Goal: Information Seeking & Learning: Learn about a topic

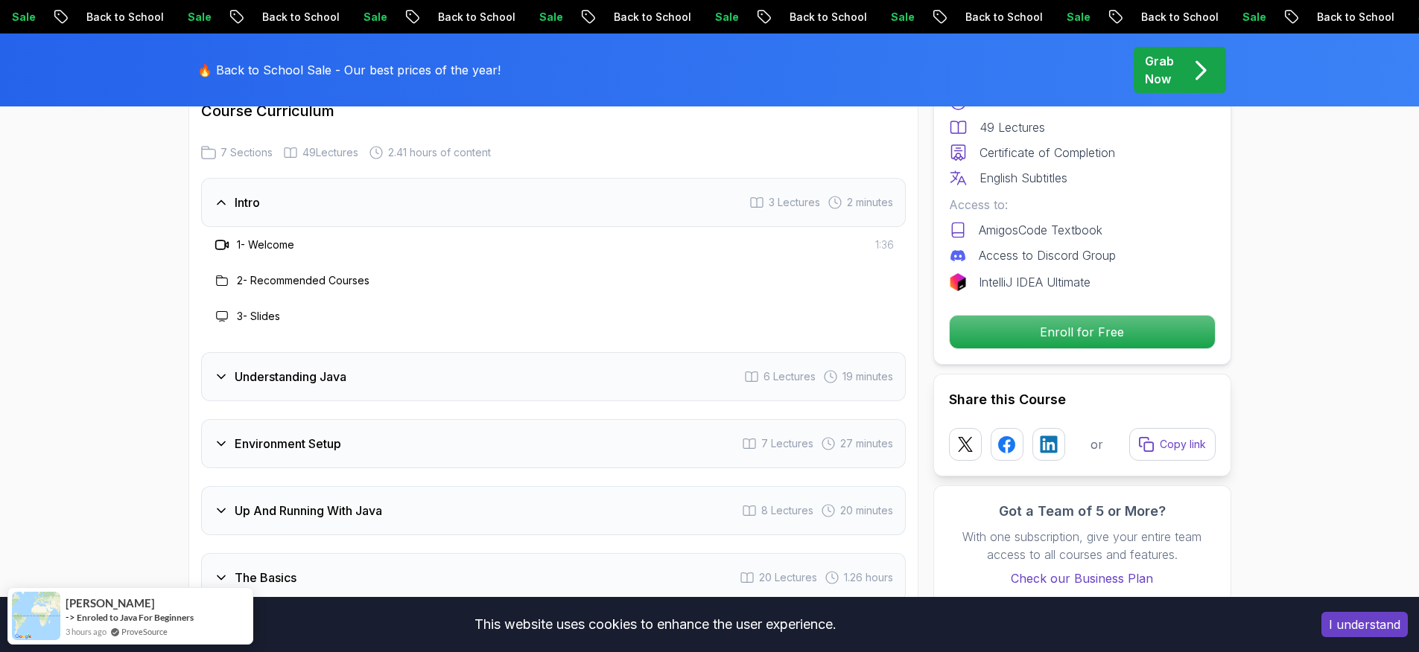
scroll to position [2222, 0]
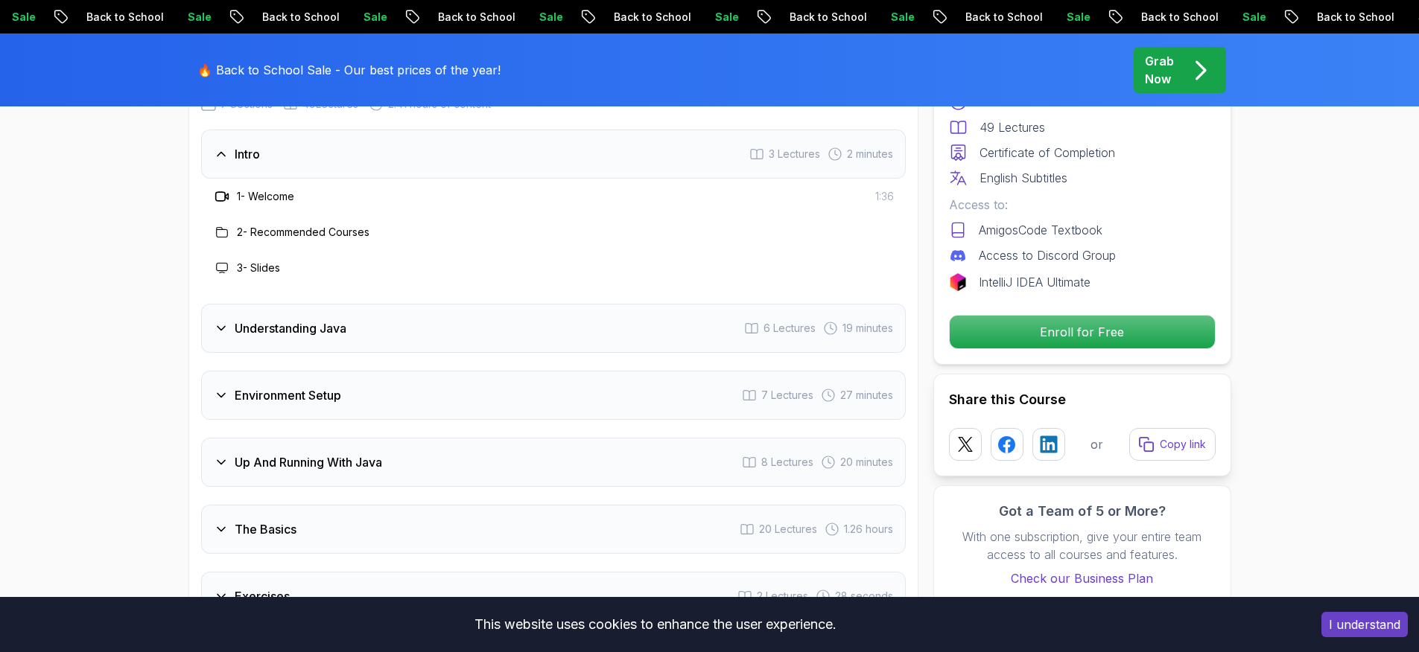
click at [227, 304] on div "Understanding Java 6 Lectures 19 minutes" at bounding box center [553, 328] width 705 height 49
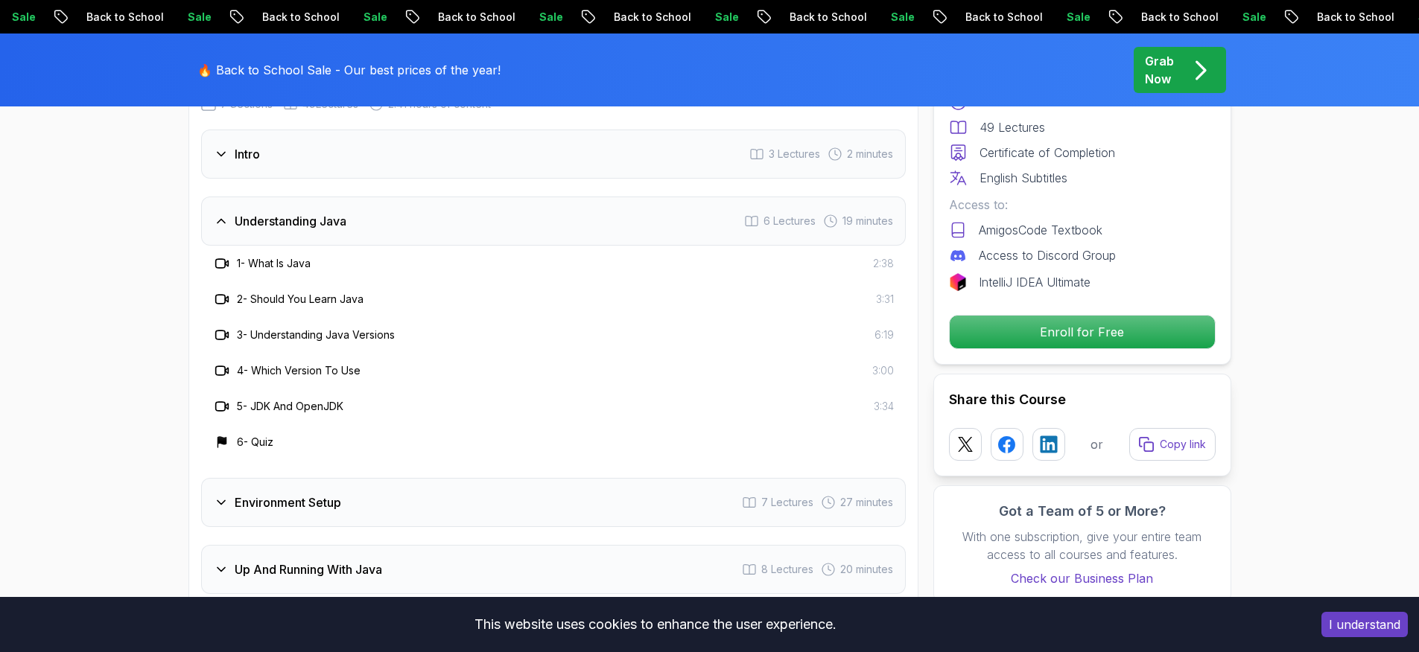
scroll to position [2287, 0]
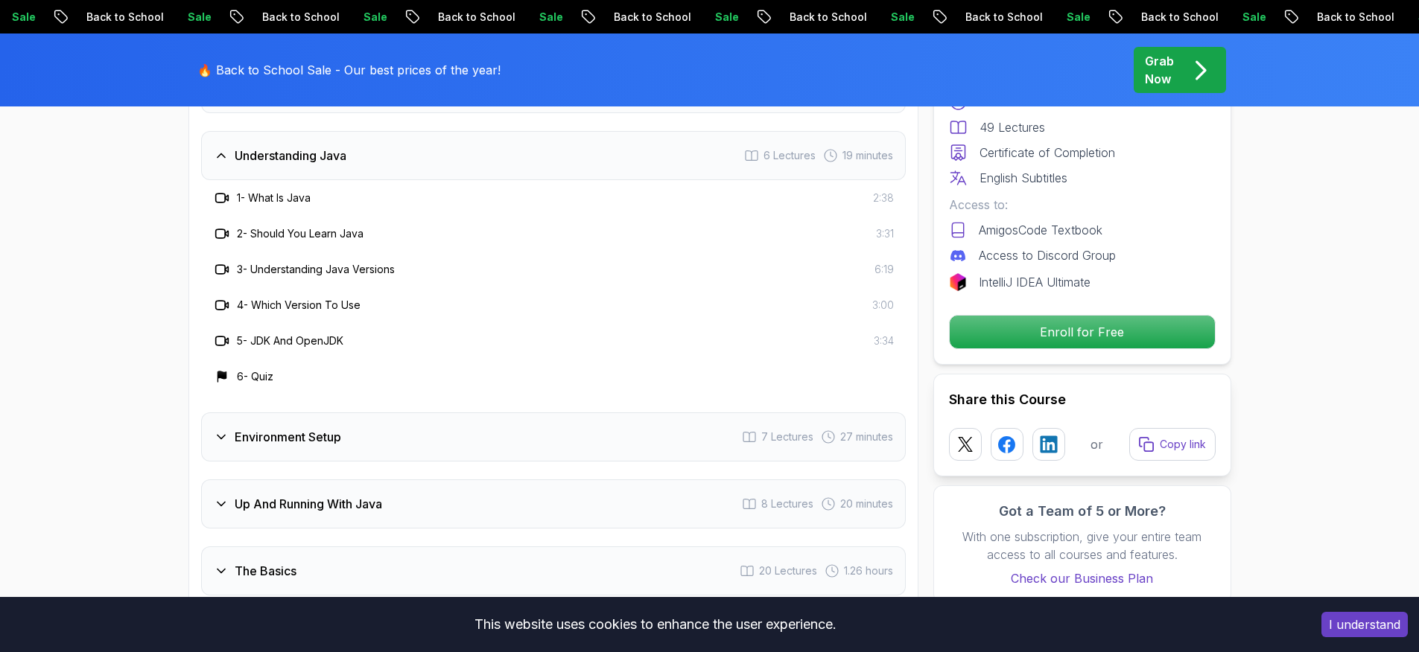
click at [293, 428] on h3 "Environment Setup" at bounding box center [288, 437] width 107 height 18
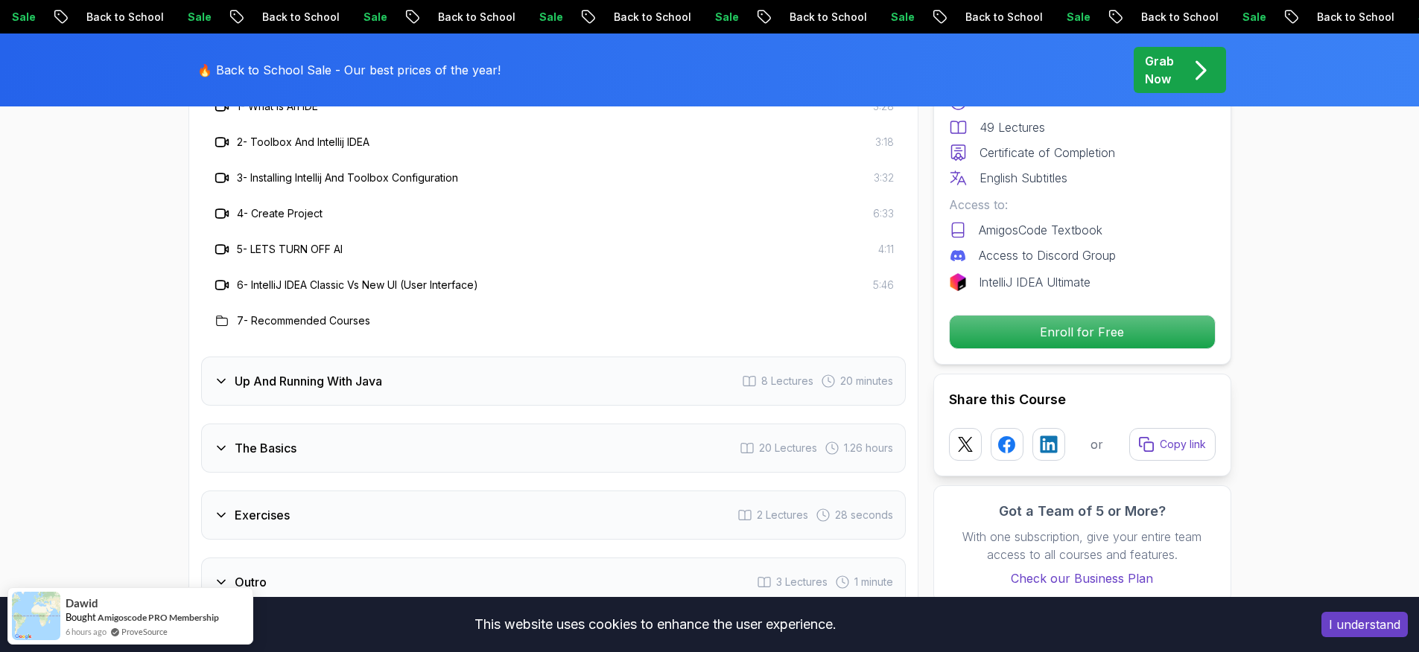
scroll to position [2359, 0]
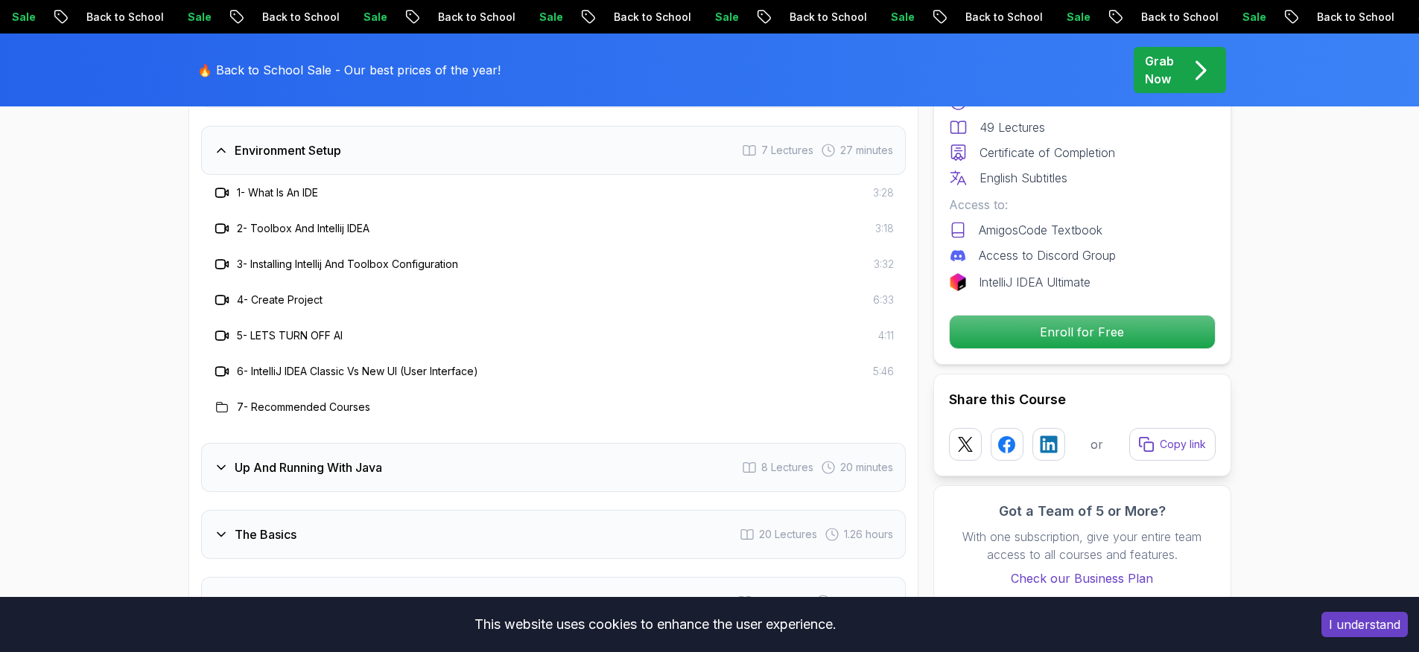
click at [288, 459] on h3 "Up And Running With Java" at bounding box center [308, 468] width 147 height 18
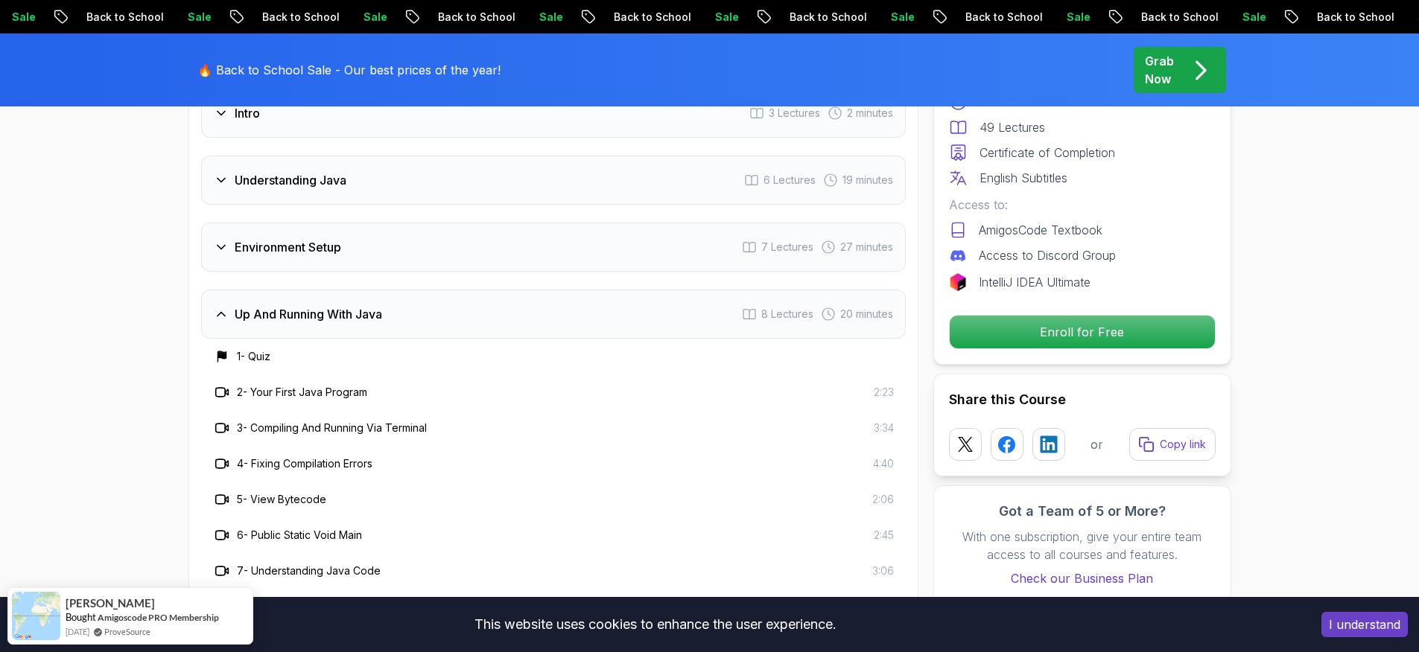
scroll to position [2444, 0]
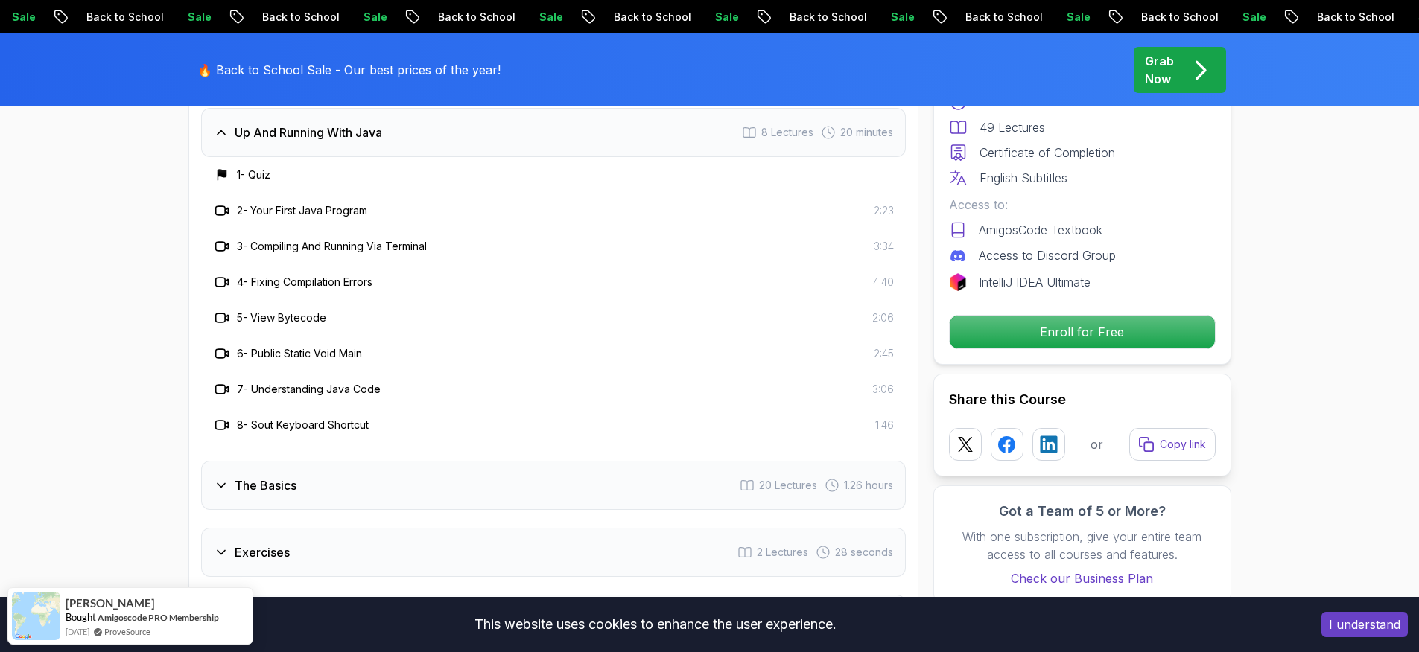
click at [312, 461] on div "The Basics 20 Lectures 1.26 hours" at bounding box center [553, 485] width 705 height 49
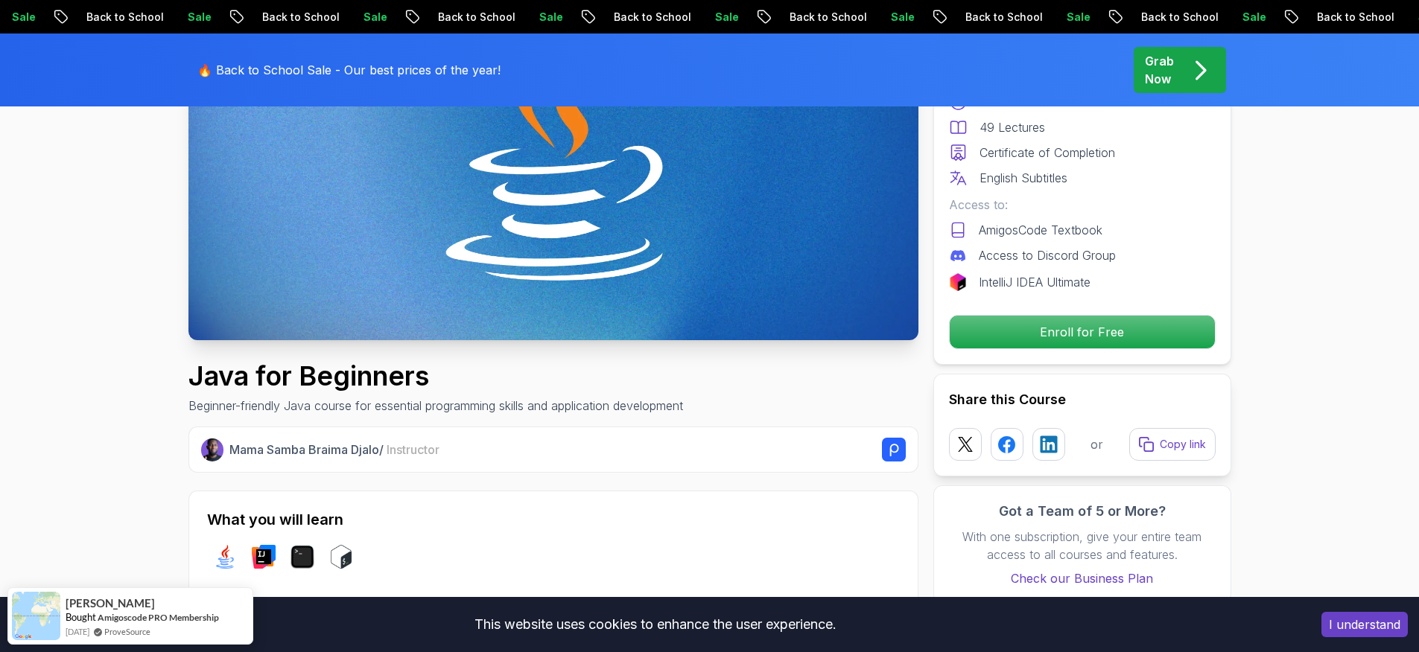
scroll to position [0, 0]
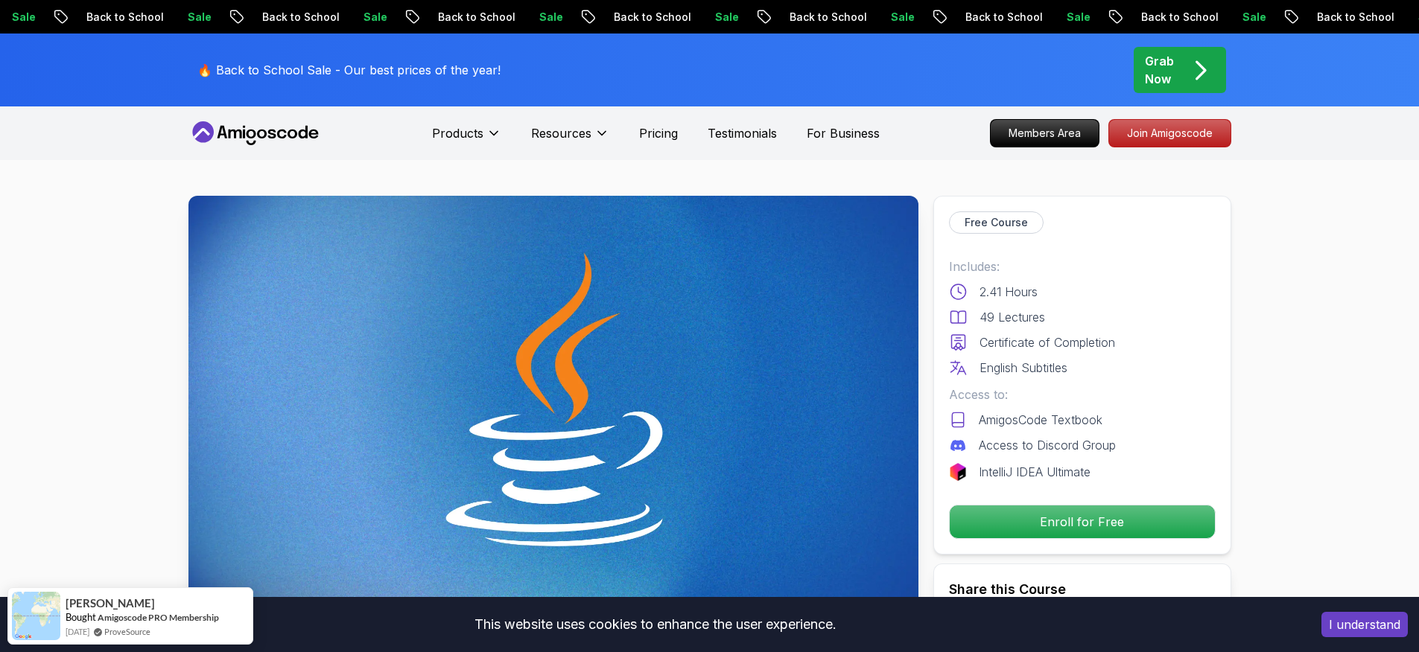
click at [265, 138] on icon at bounding box center [255, 133] width 134 height 24
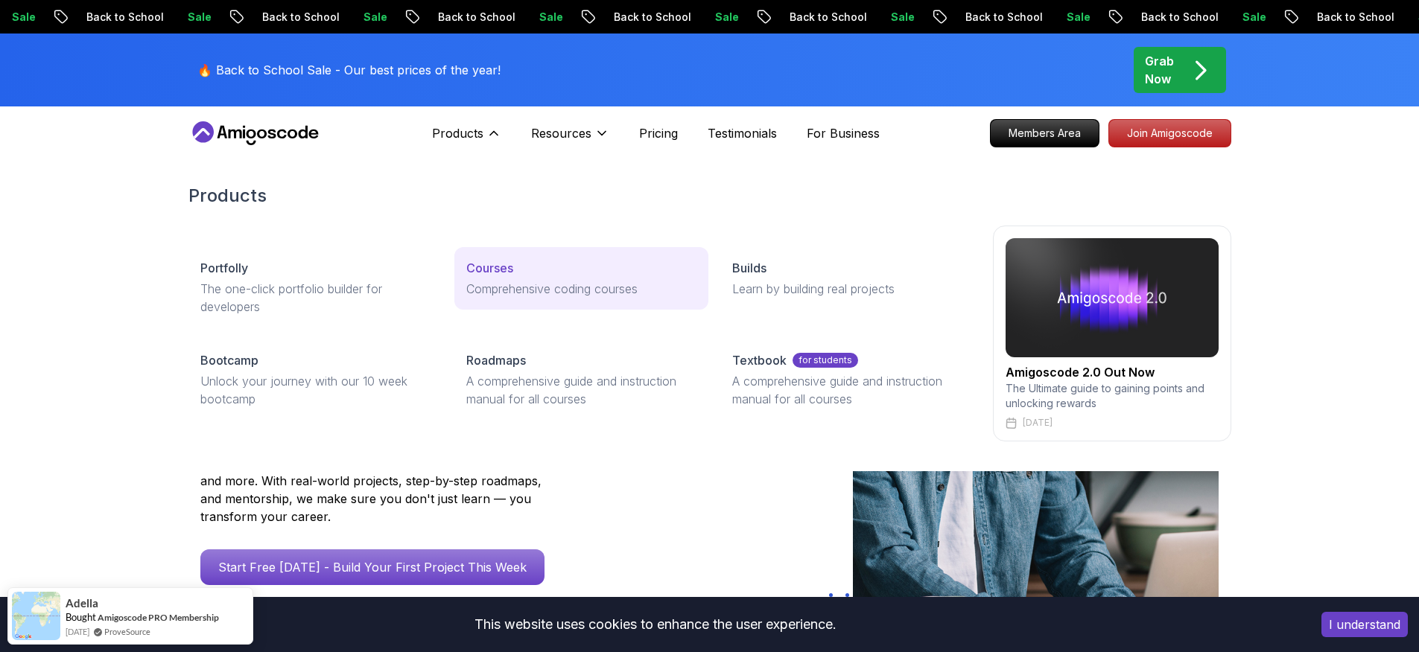
click at [512, 275] on p "Courses" at bounding box center [489, 268] width 47 height 18
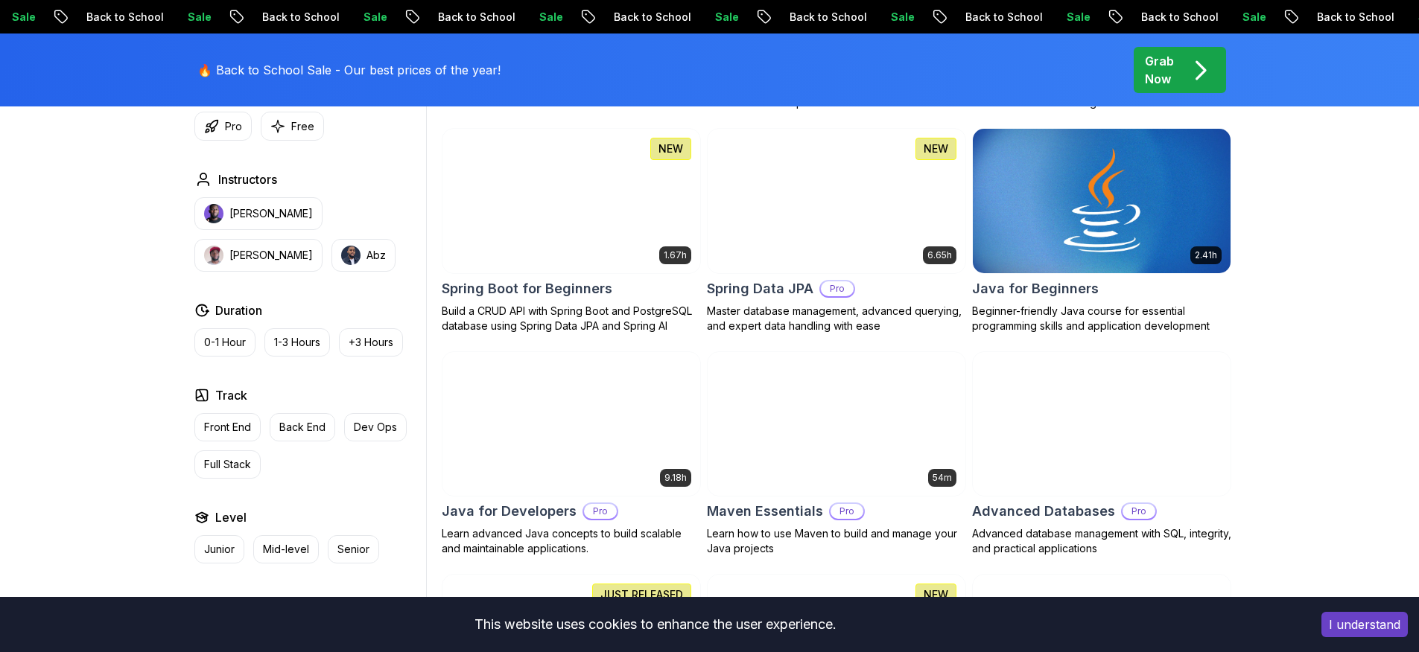
scroll to position [518, 0]
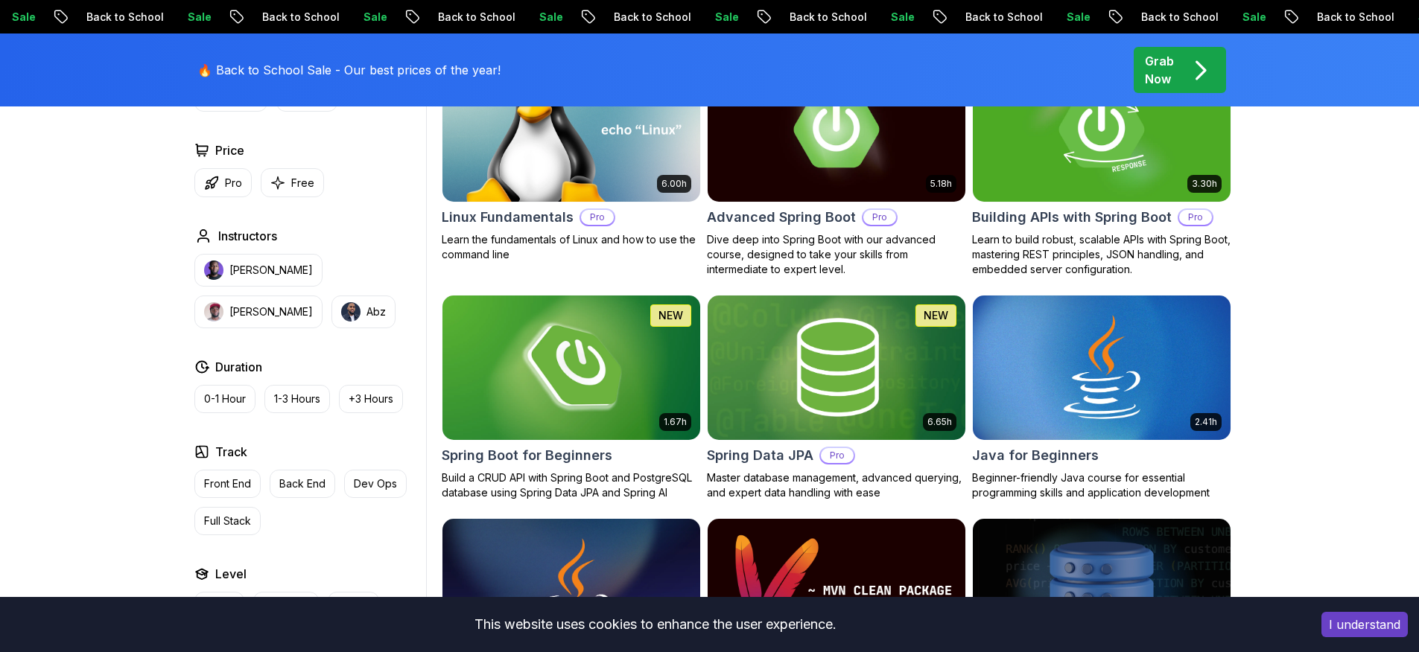
click at [611, 343] on img at bounding box center [571, 367] width 270 height 151
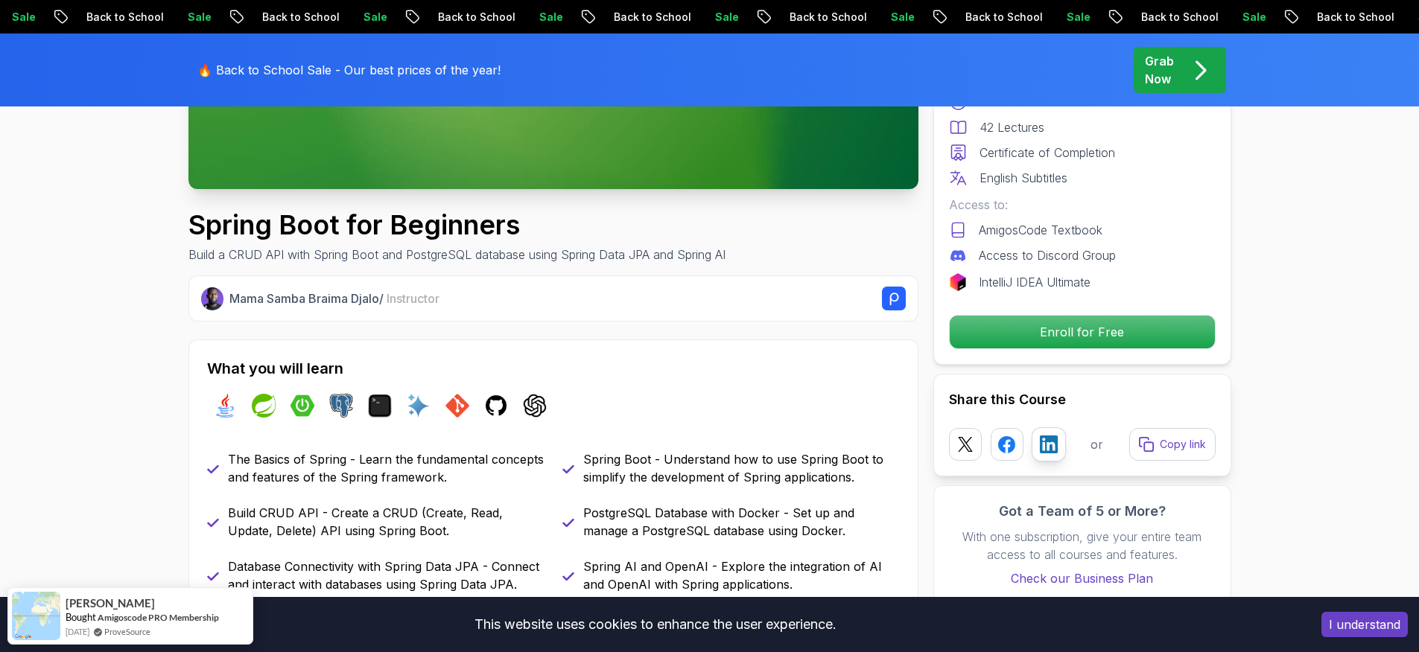
scroll to position [647, 0]
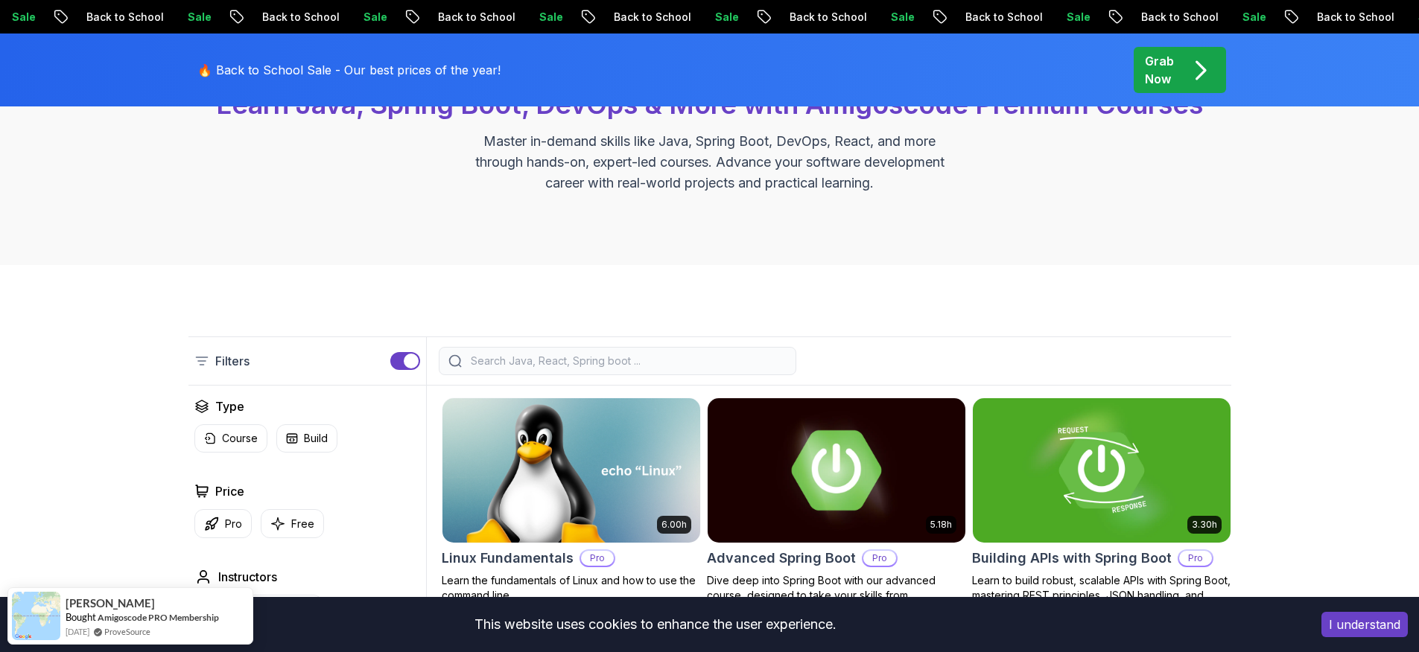
scroll to position [330, 0]
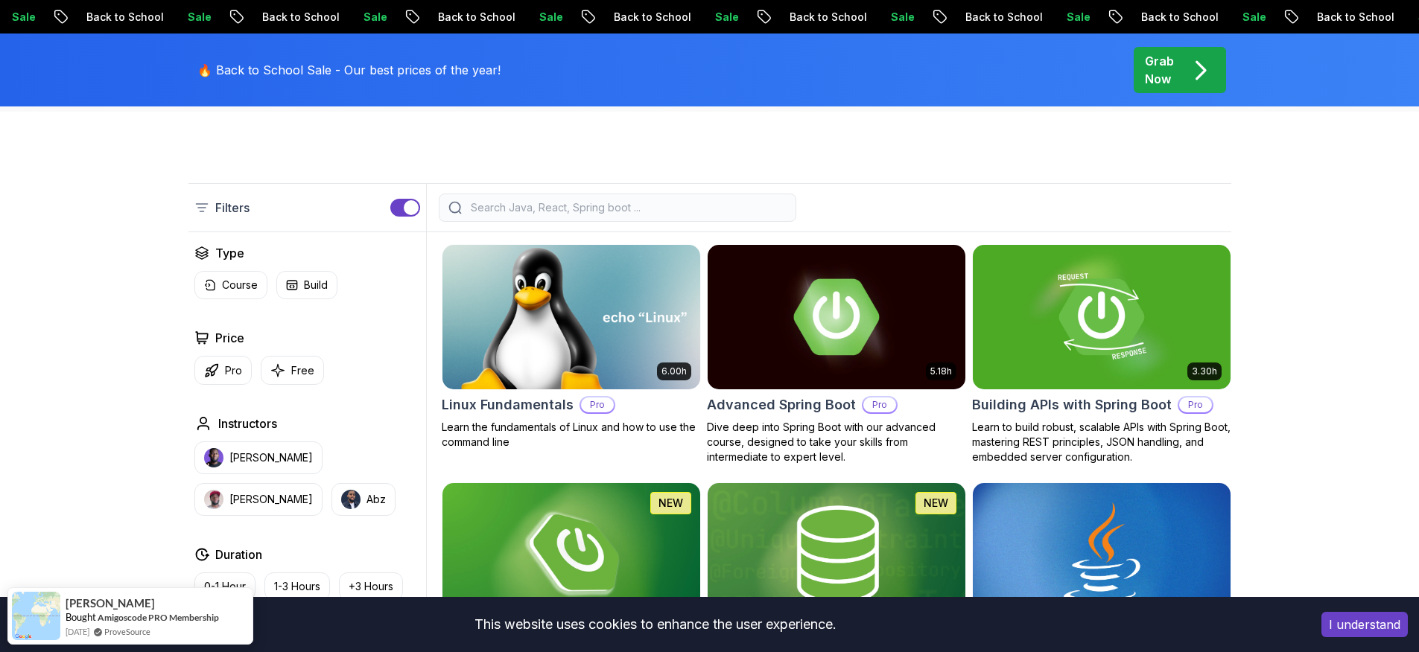
click at [547, 306] on img at bounding box center [571, 316] width 270 height 151
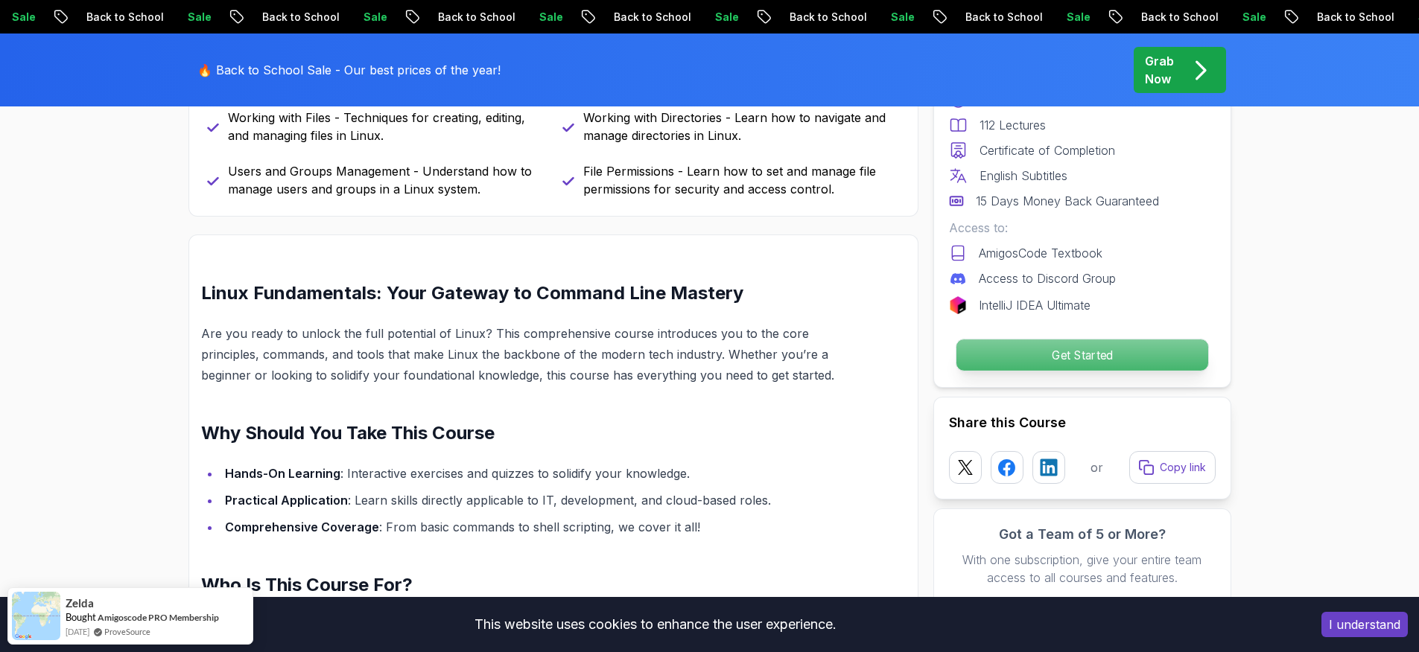
click at [1038, 369] on p "Get Started" at bounding box center [1082, 355] width 252 height 31
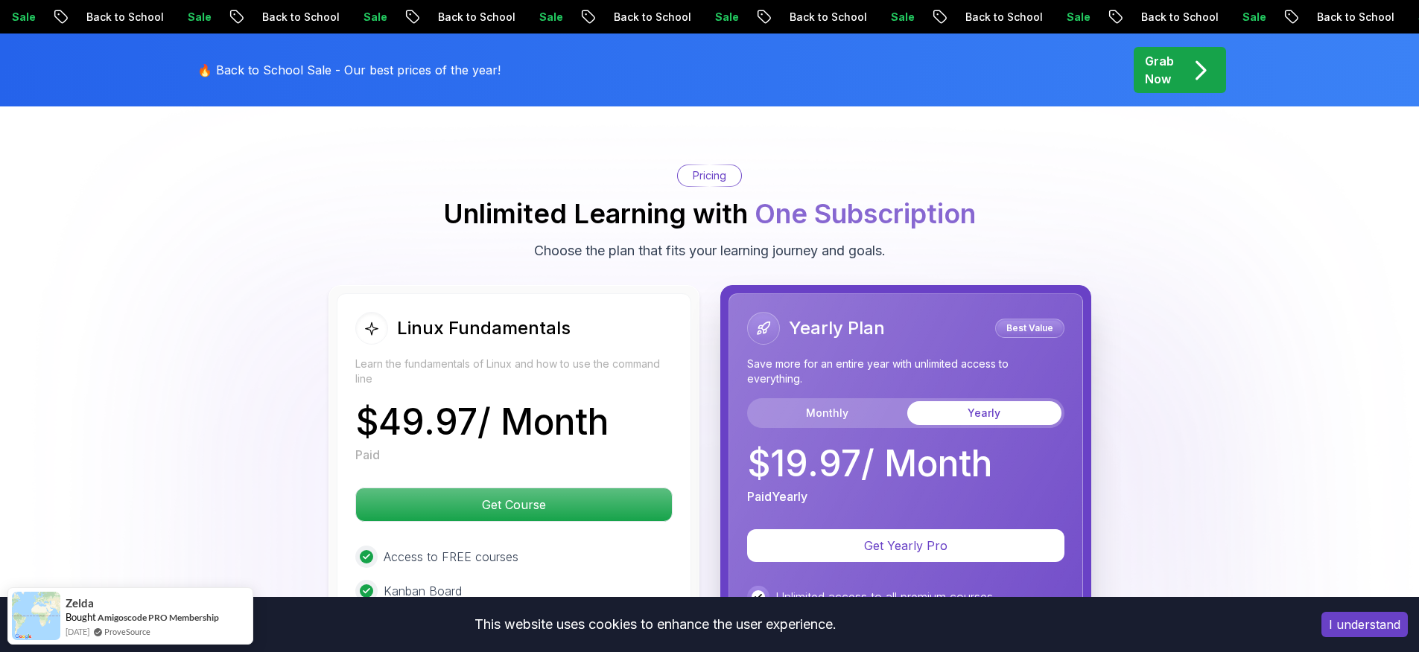
scroll to position [3304, 0]
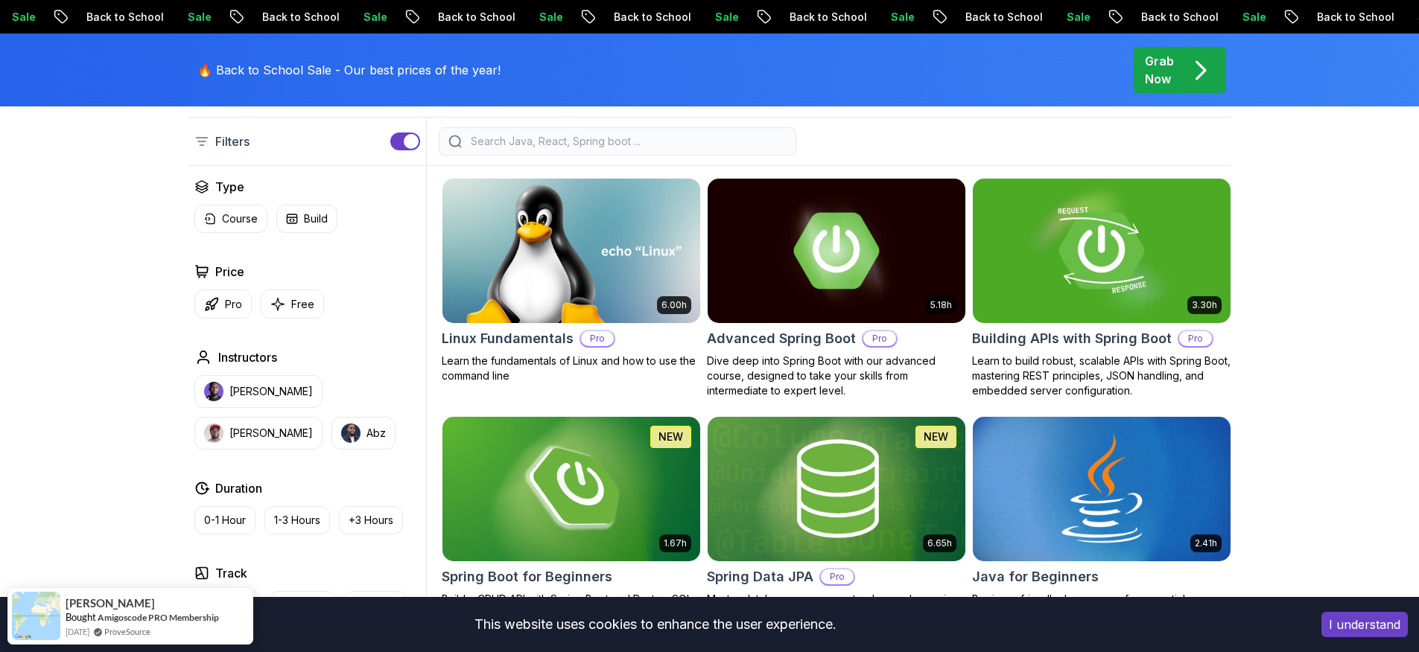
scroll to position [553, 0]
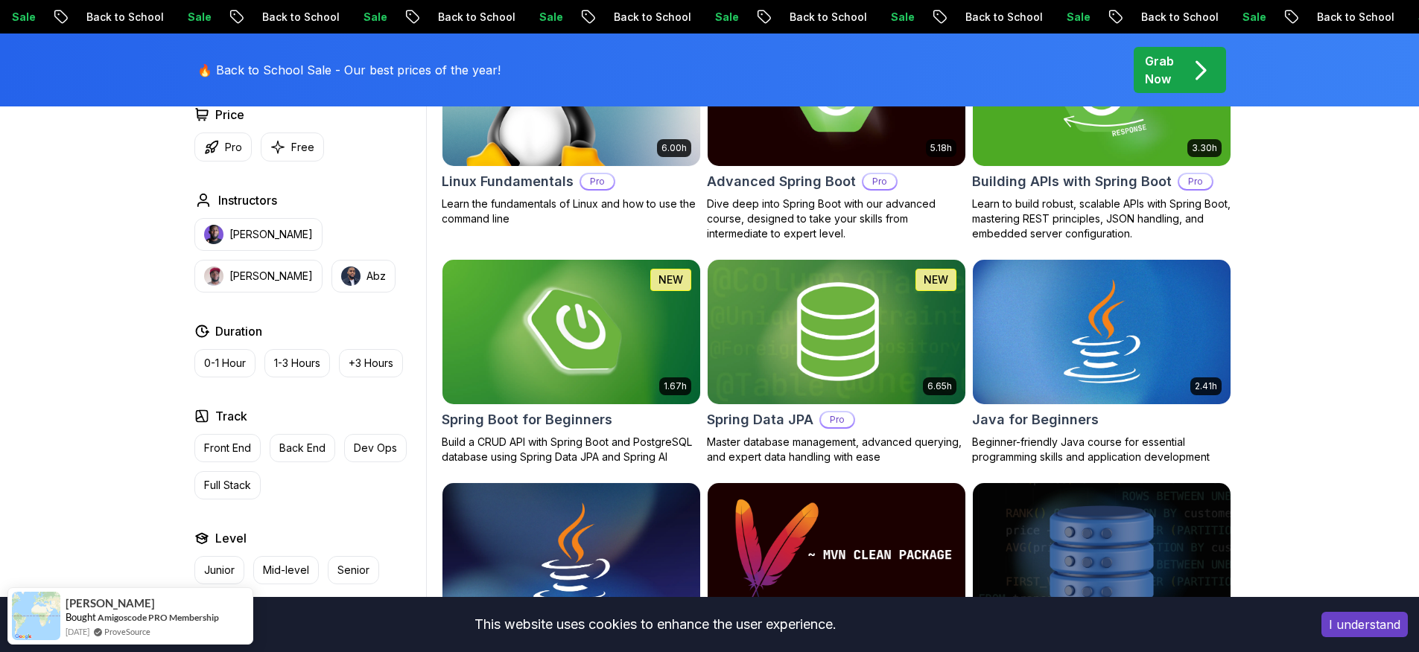
click at [595, 359] on img at bounding box center [571, 331] width 270 height 151
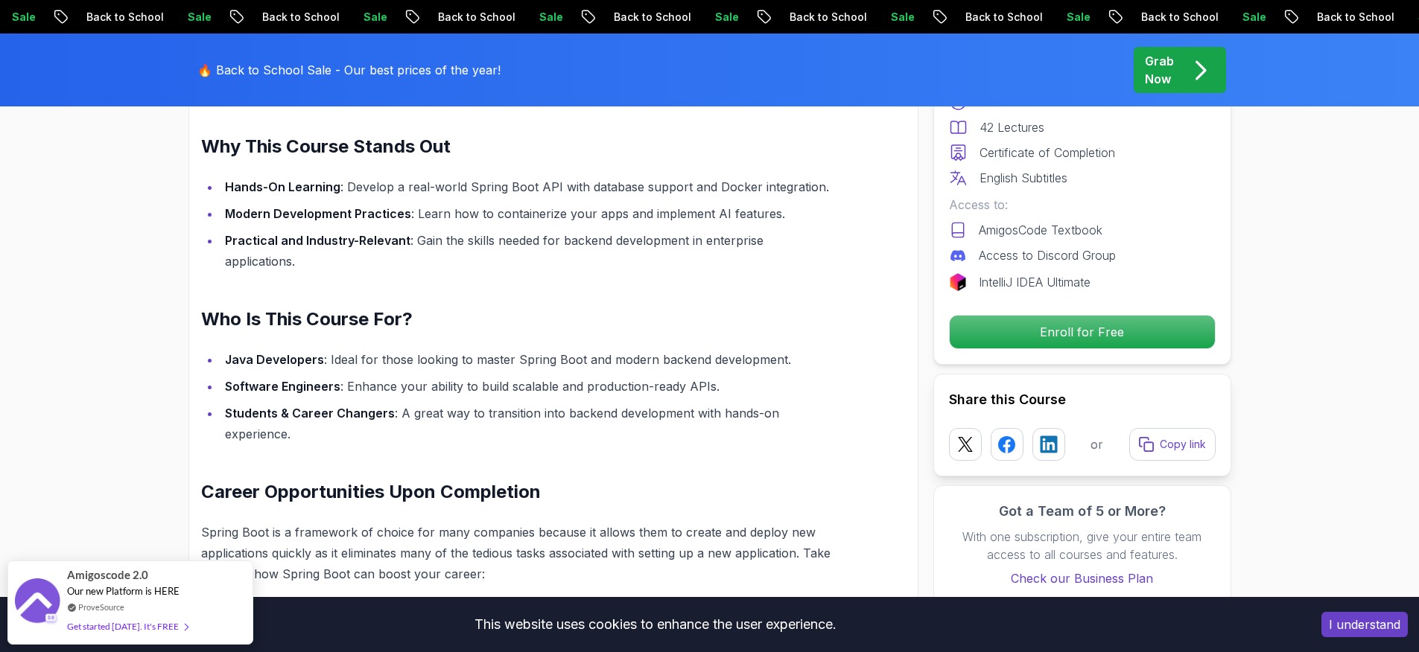
scroll to position [555, 0]
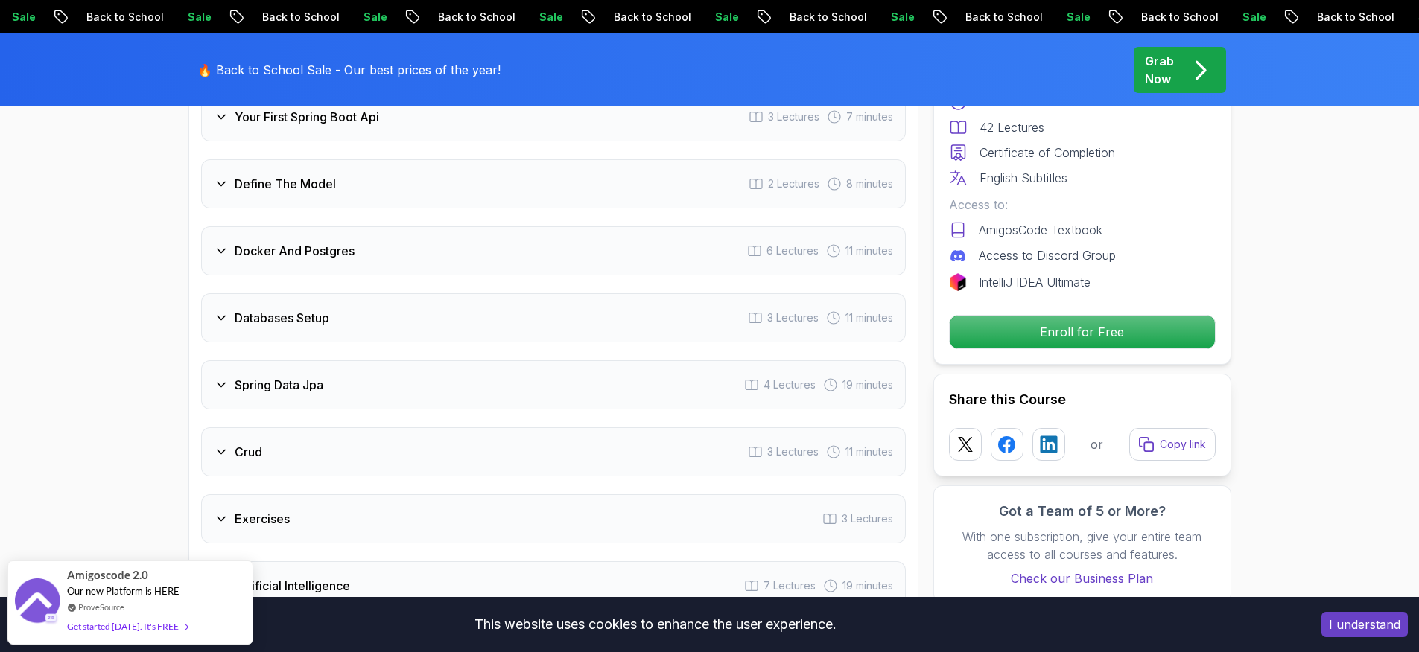
click at [274, 433] on div "Crud 3 Lectures 11 minutes" at bounding box center [553, 452] width 705 height 49
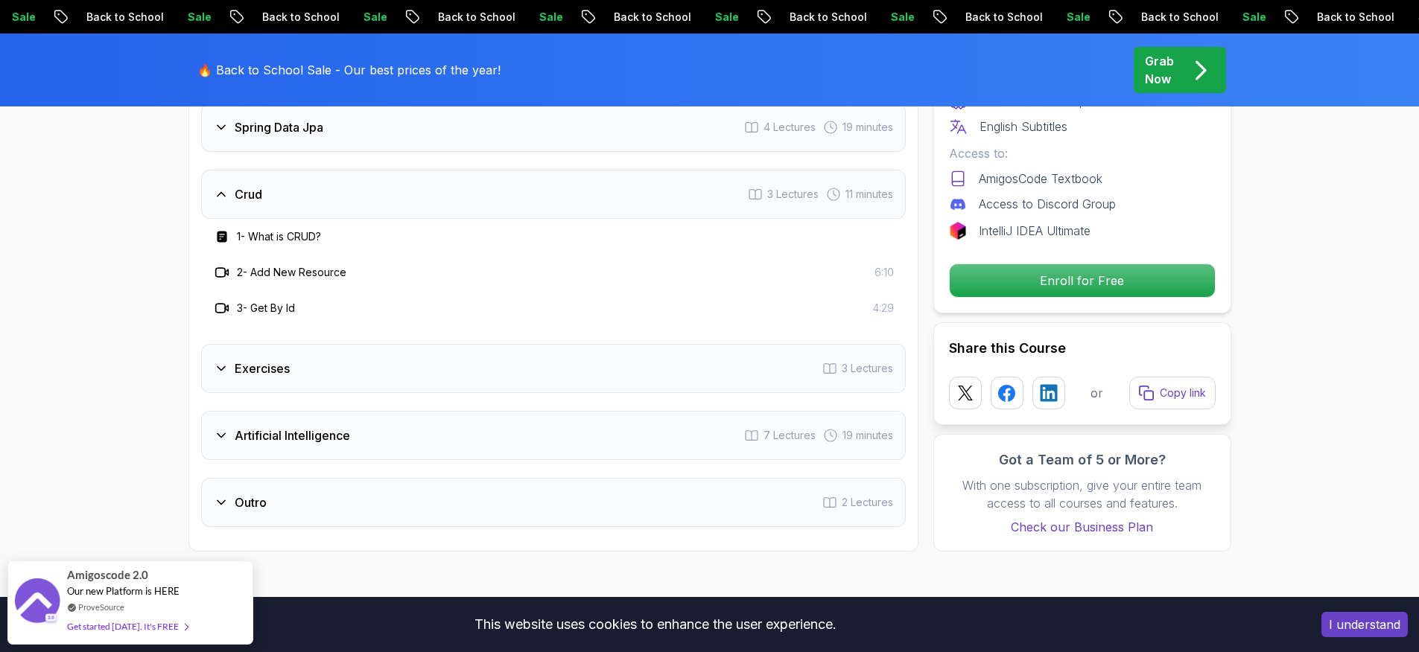
click at [305, 352] on div "Exercises 3 Lectures" at bounding box center [553, 368] width 705 height 49
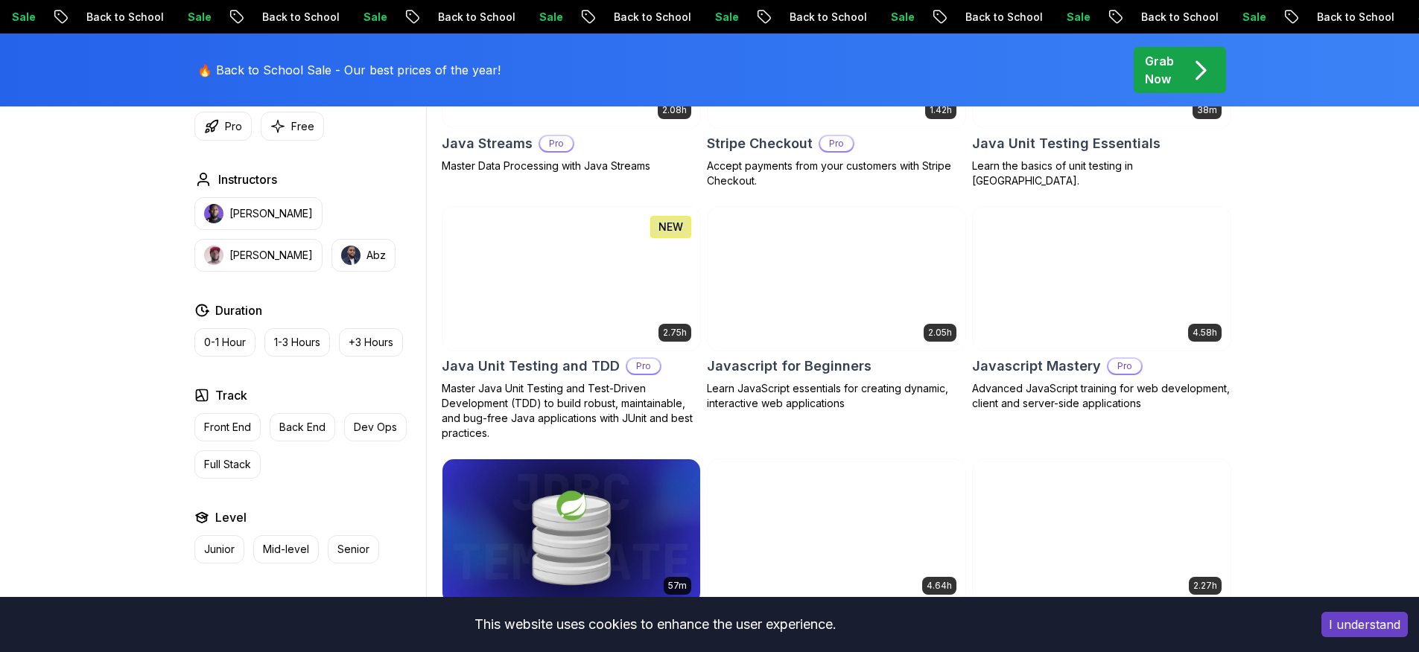
scroll to position [2782, 0]
